Goal: Find specific page/section: Find specific page/section

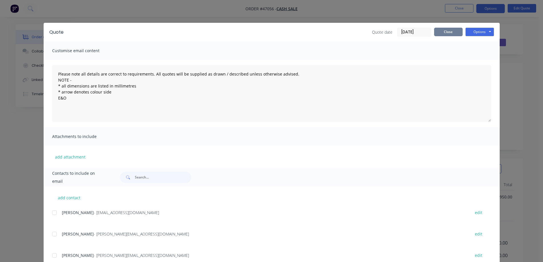
click at [452, 33] on button "Close" at bounding box center [448, 32] width 29 height 9
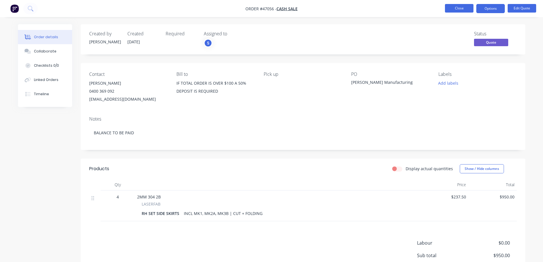
click at [460, 8] on button "Close" at bounding box center [459, 8] width 29 height 9
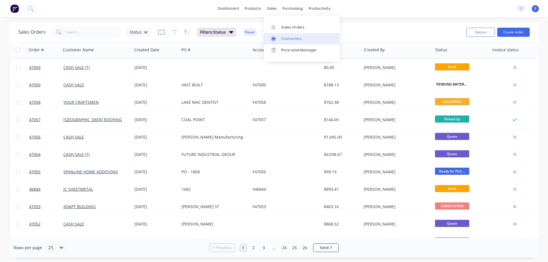
click at [285, 38] on div "Customers" at bounding box center [291, 38] width 21 height 5
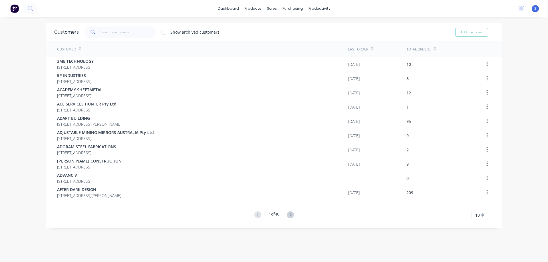
click at [96, 30] on span at bounding box center [92, 32] width 16 height 11
click at [117, 35] on input "text" at bounding box center [128, 32] width 56 height 11
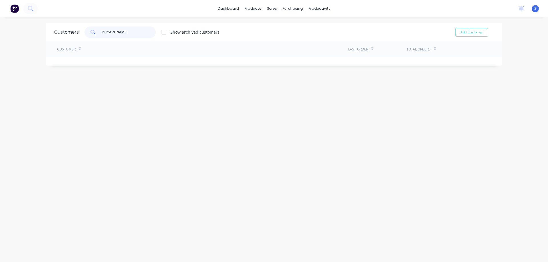
type input "[PERSON_NAME]"
click at [163, 33] on div at bounding box center [163, 32] width 11 height 11
click at [281, 26] on div "Sales Orders" at bounding box center [290, 27] width 23 height 5
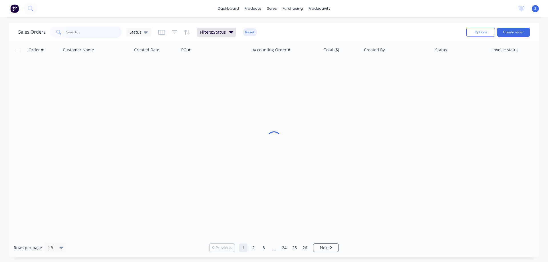
click at [88, 33] on input "text" at bounding box center [94, 32] width 56 height 11
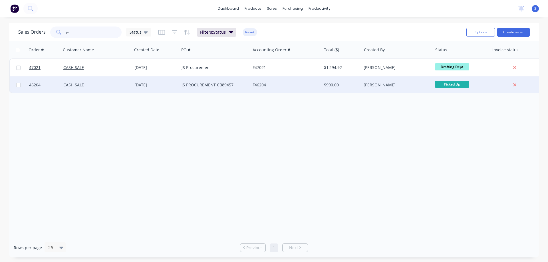
type input "js"
click at [169, 85] on div "[DATE]" at bounding box center [155, 85] width 43 height 6
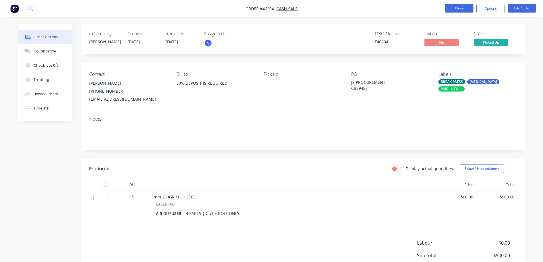
click at [464, 11] on button "Close" at bounding box center [459, 8] width 29 height 9
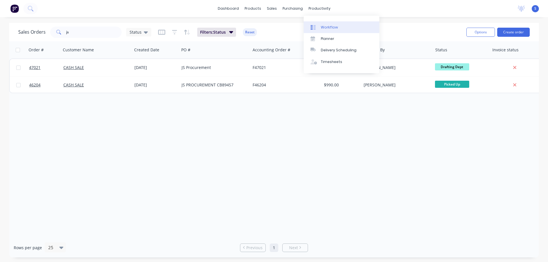
click at [327, 27] on div "Workflow" at bounding box center [329, 27] width 17 height 5
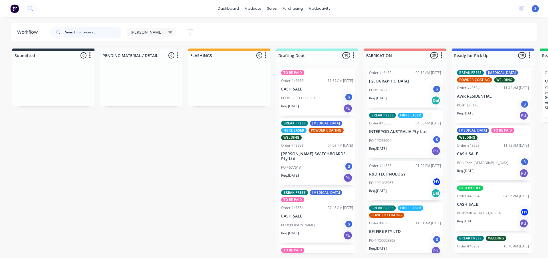
click at [90, 31] on input "text" at bounding box center [93, 32] width 56 height 11
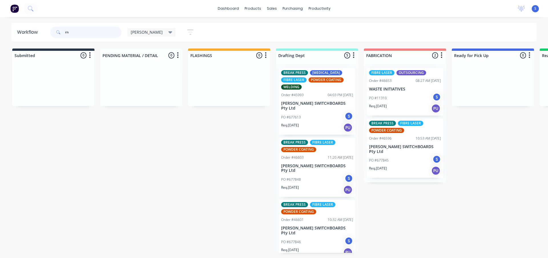
type input "rn"
